Goal: Transaction & Acquisition: Book appointment/travel/reservation

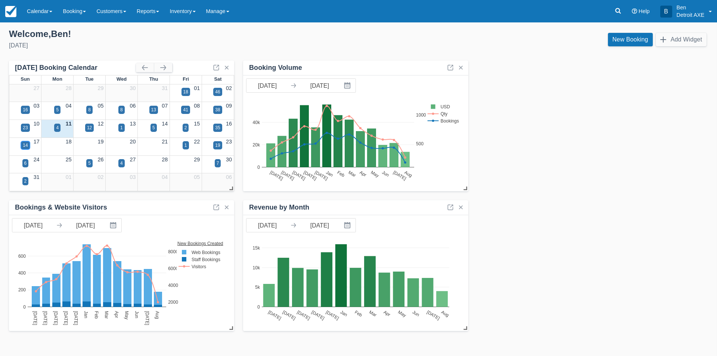
click at [27, 143] on div "14" at bounding box center [25, 145] width 5 height 7
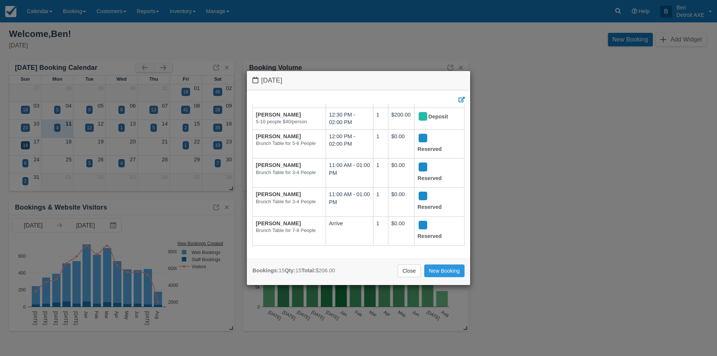
scroll to position [305, 0]
click at [438, 271] on link "New Booking" at bounding box center [444, 271] width 41 height 13
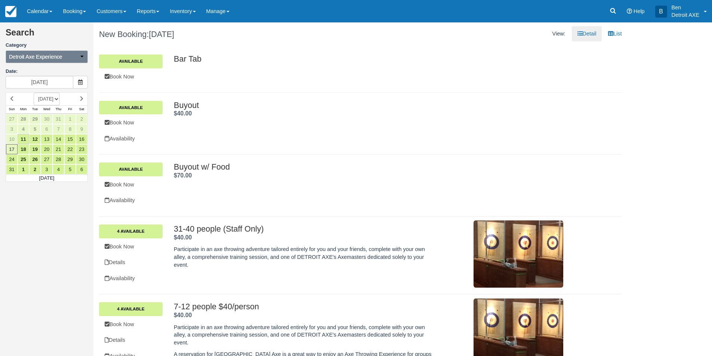
click at [80, 59] on icon "button" at bounding box center [81, 56] width 5 height 5
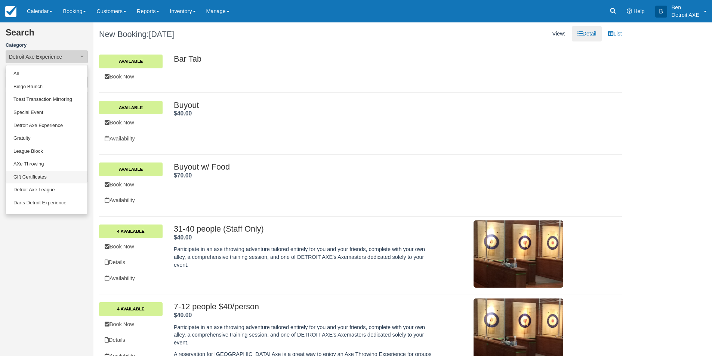
scroll to position [62, 0]
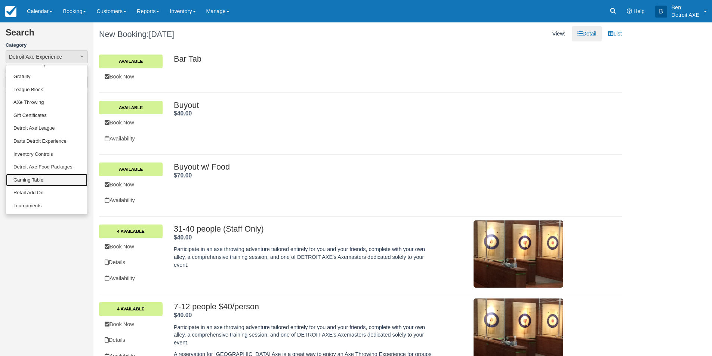
click at [34, 177] on link "Gaming Table" at bounding box center [46, 180] width 81 height 13
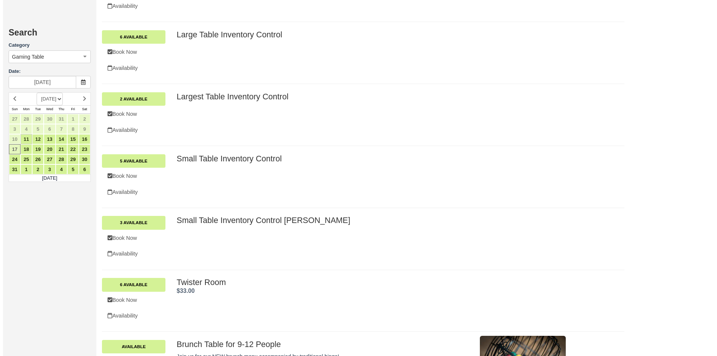
scroll to position [785, 0]
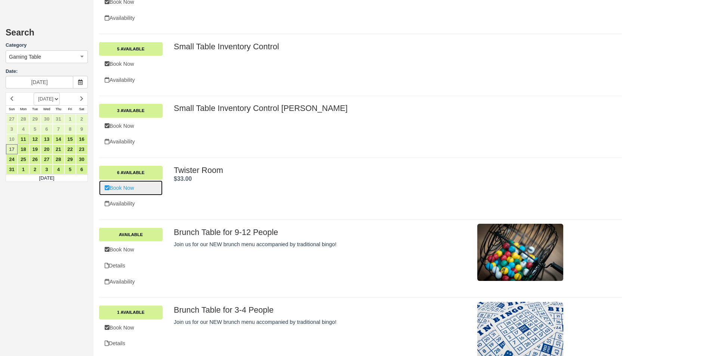
click at [120, 188] on link "Book Now" at bounding box center [131, 187] width 64 height 15
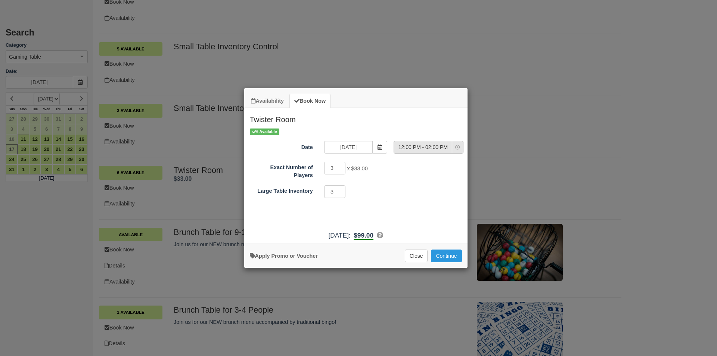
click at [460, 149] on icon "Item Modal" at bounding box center [457, 147] width 5 height 5
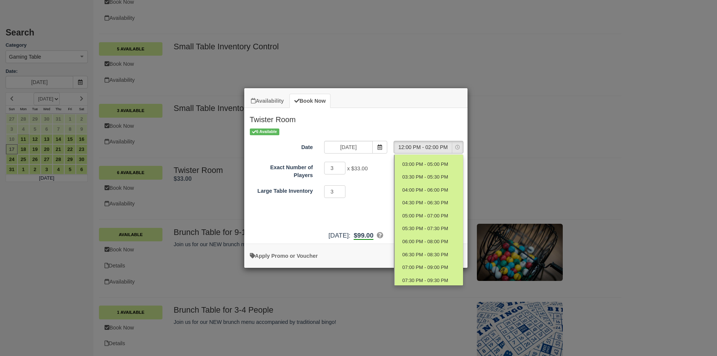
scroll to position [75, 0]
click at [421, 216] on span "05:00 PM - 07:00 PM" at bounding box center [425, 215] width 46 height 7
select select "10"
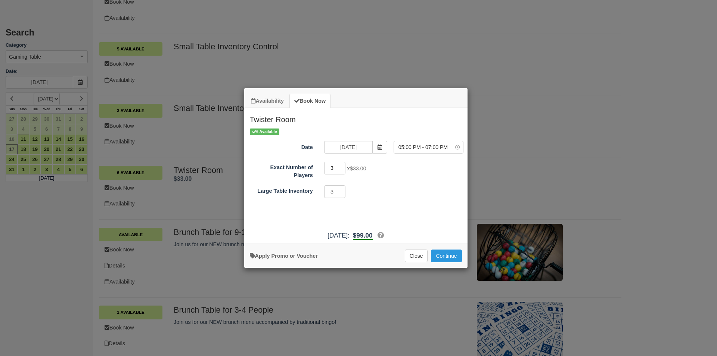
drag, startPoint x: 339, startPoint y: 167, endPoint x: 273, endPoint y: 122, distance: 79.1
click at [314, 166] on div "Exact Number of Players 3 x $33.00 Required.Maximum of 18" at bounding box center [355, 170] width 223 height 18
type input "10"
click at [443, 256] on button "Continue" at bounding box center [446, 256] width 31 height 13
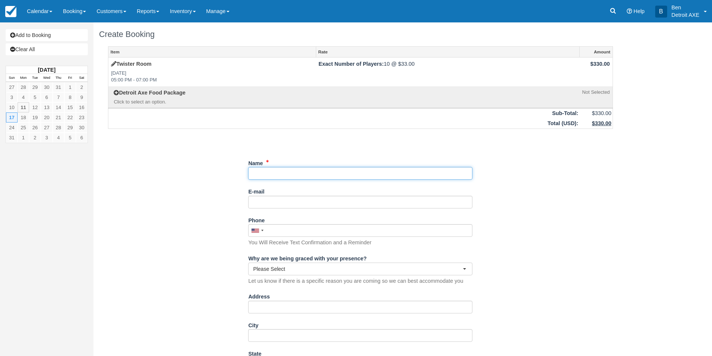
drag, startPoint x: 282, startPoint y: 174, endPoint x: 288, endPoint y: 165, distance: 10.6
click at [282, 174] on input "Name" at bounding box center [360, 173] width 224 height 13
click at [290, 182] on link "[PERSON_NAME] ([EMAIL_ADDRESS][DOMAIN_NAME])" at bounding box center [359, 184] width 223 height 9
type input "[PERSON_NAME]"
type input "[EMAIL_ADDRESS][DOMAIN_NAME]"
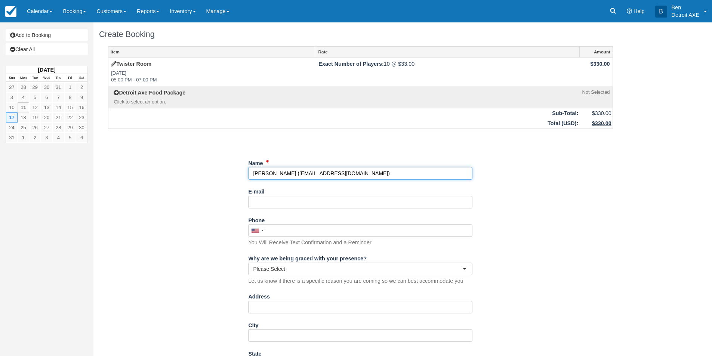
type input "[PHONE_NUMBER]"
select select "MI"
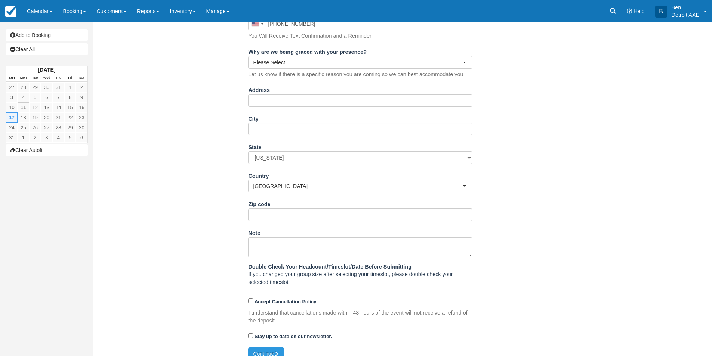
scroll to position [216, 0]
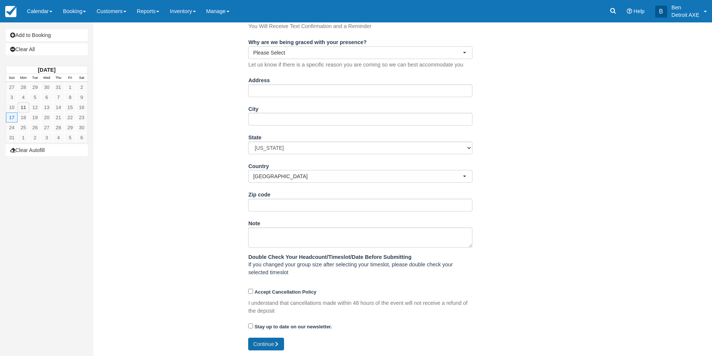
type input "Kristan Cheers"
click at [260, 343] on button "Continue" at bounding box center [266, 344] width 36 height 13
